Goal: Transaction & Acquisition: Purchase product/service

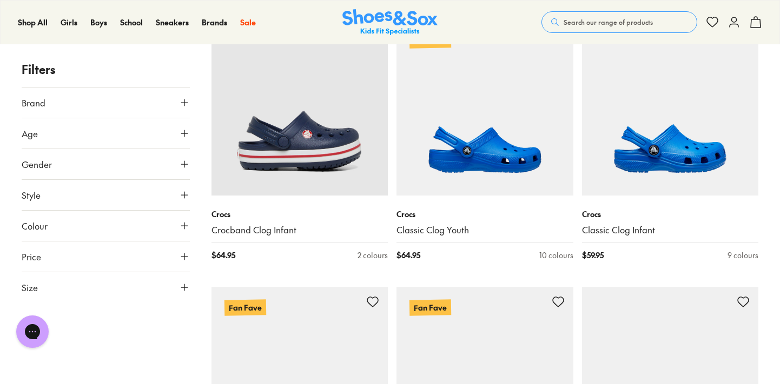
scroll to position [2110, 1]
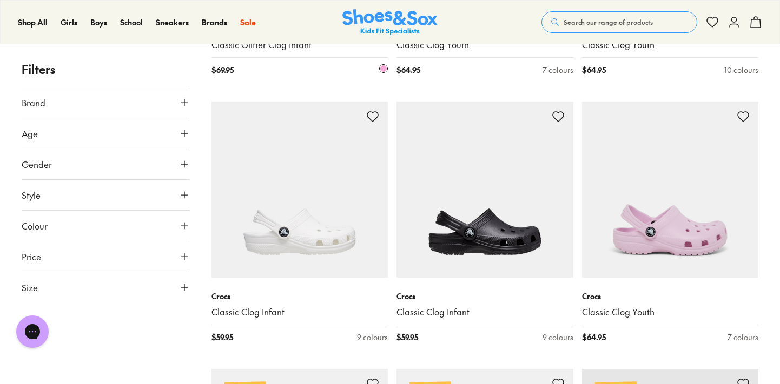
scroll to position [3364, 0]
click at [135, 136] on button "Age" at bounding box center [106, 133] width 168 height 30
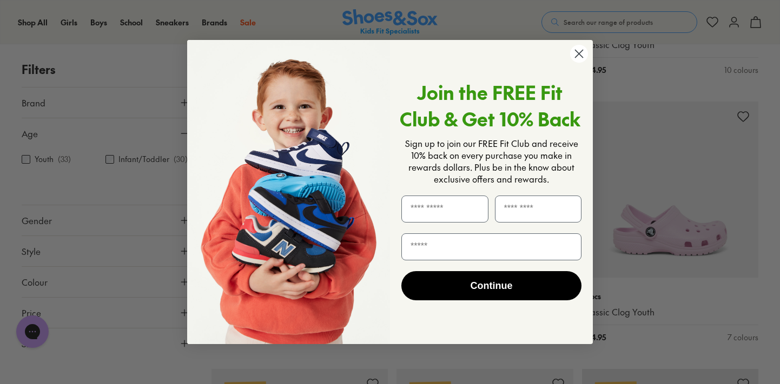
click at [25, 158] on div "Close dialog Join the FREE Fit Club & Get 10% Back Sign up to join our FREE Fit…" at bounding box center [390, 192] width 780 height 384
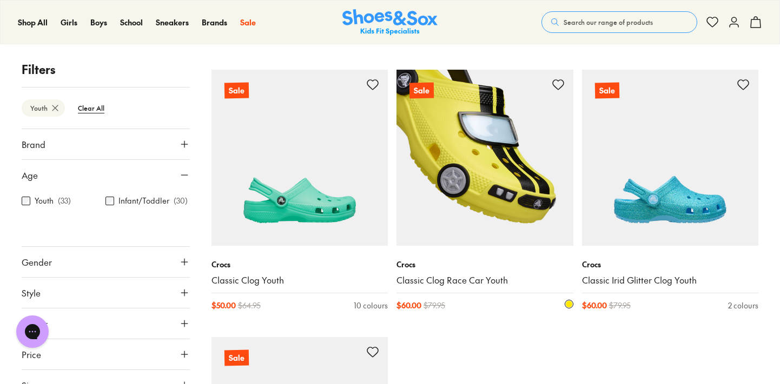
scroll to position [2859, 0]
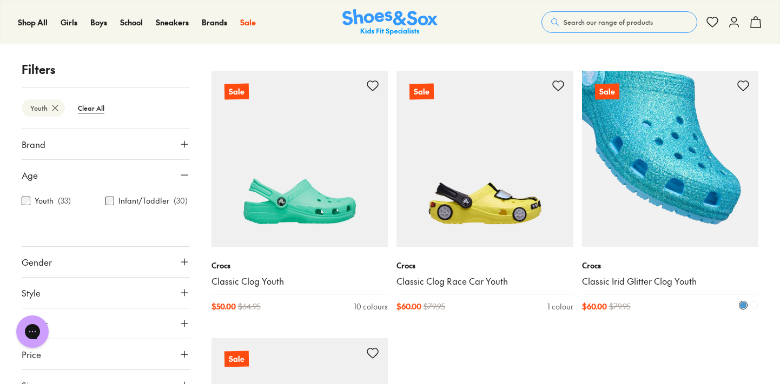
click at [651, 216] on img at bounding box center [670, 159] width 177 height 177
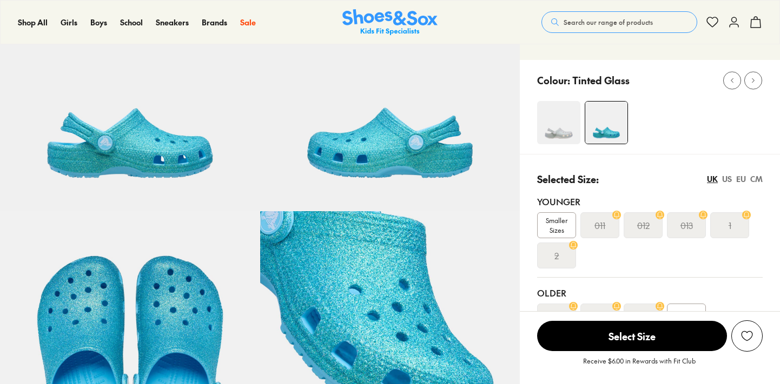
select select "*"
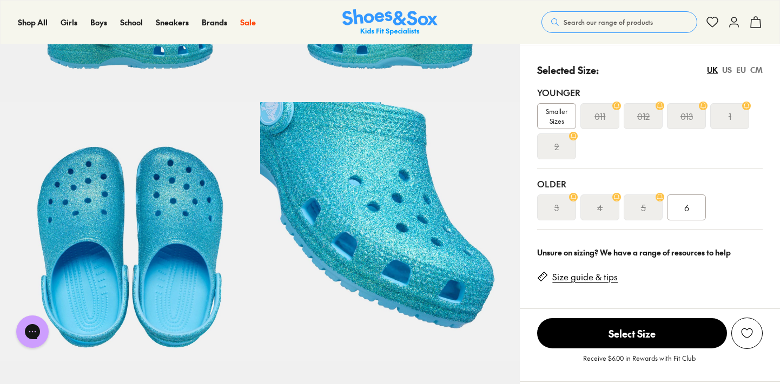
click at [720, 119] on div "1" at bounding box center [729, 116] width 39 height 26
